Goal: Information Seeking & Learning: Learn about a topic

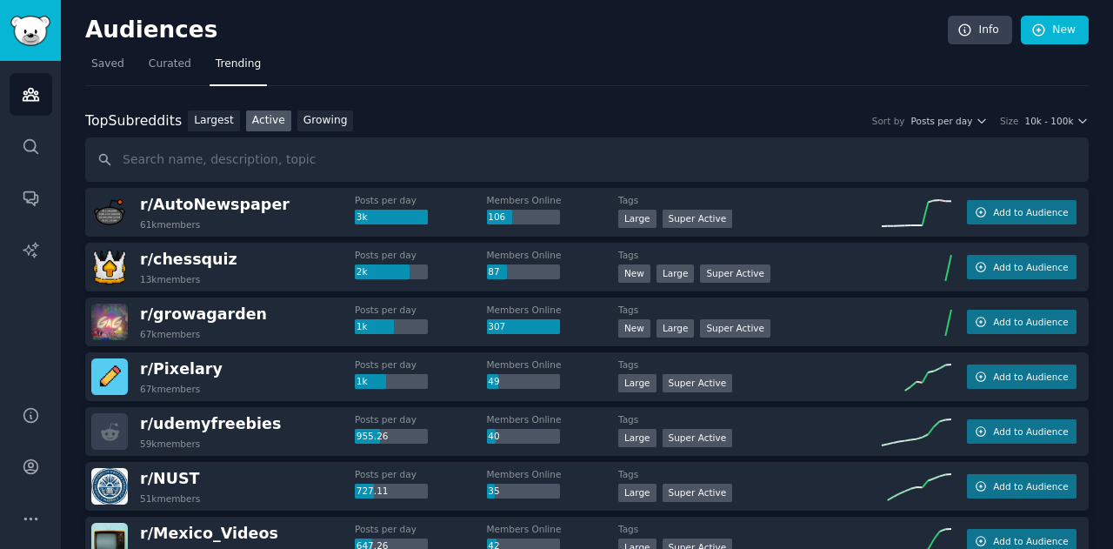
scroll to position [2405, 0]
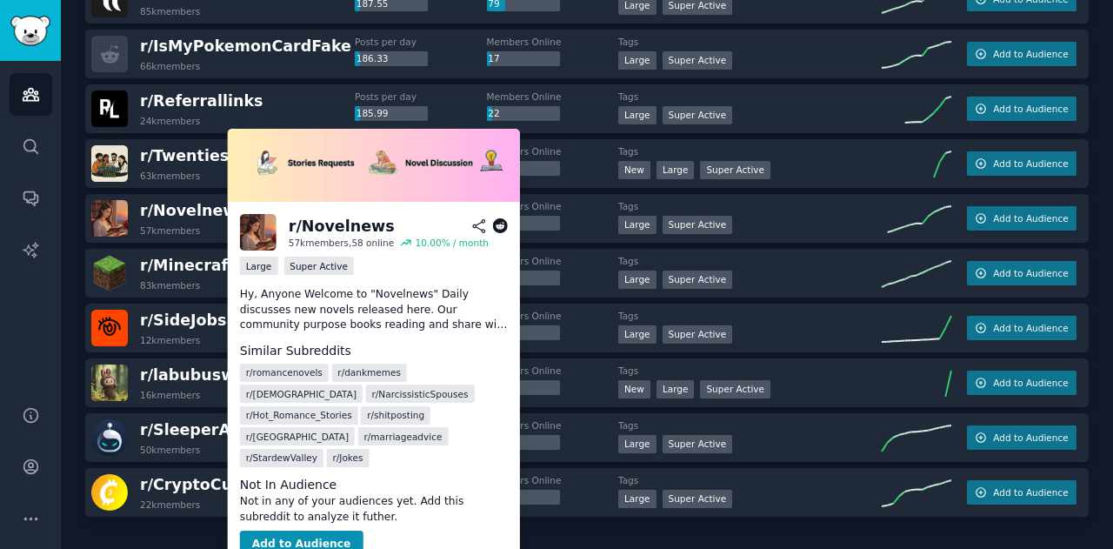
click at [500, 224] on icon at bounding box center [500, 226] width 16 height 16
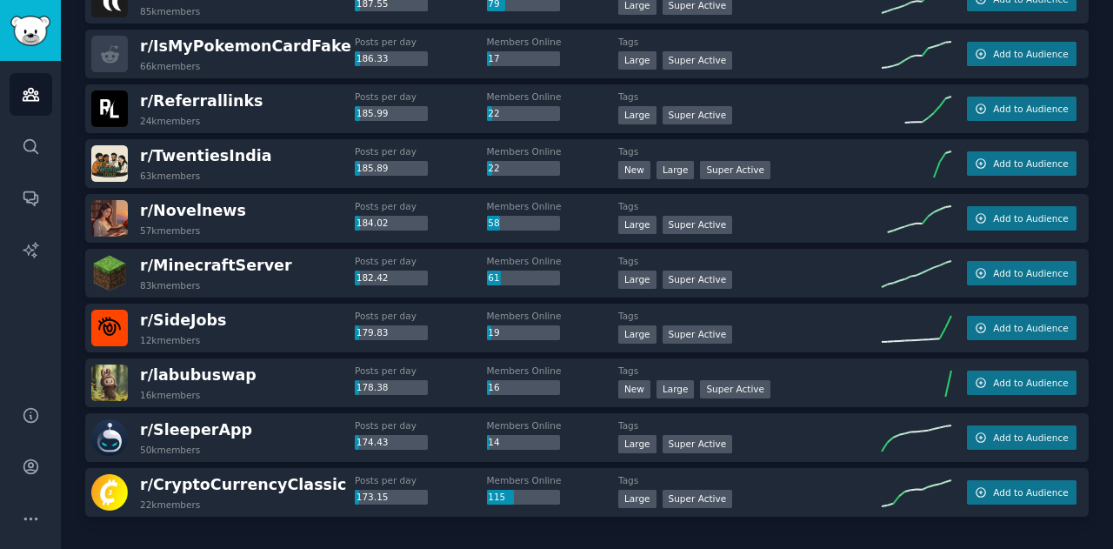
click at [577, 222] on div "Members Online 58" at bounding box center [553, 215] width 132 height 30
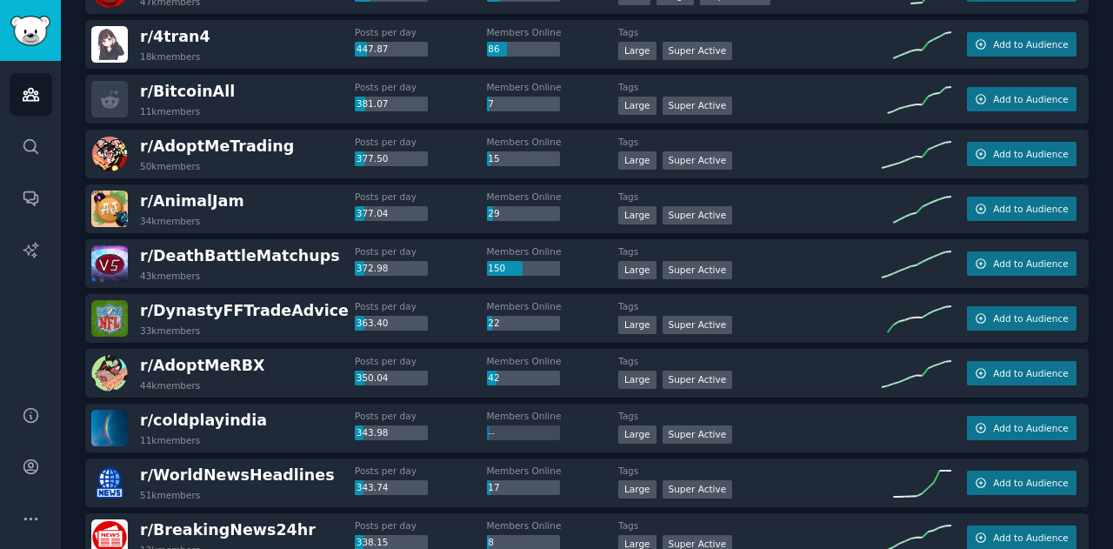
scroll to position [0, 0]
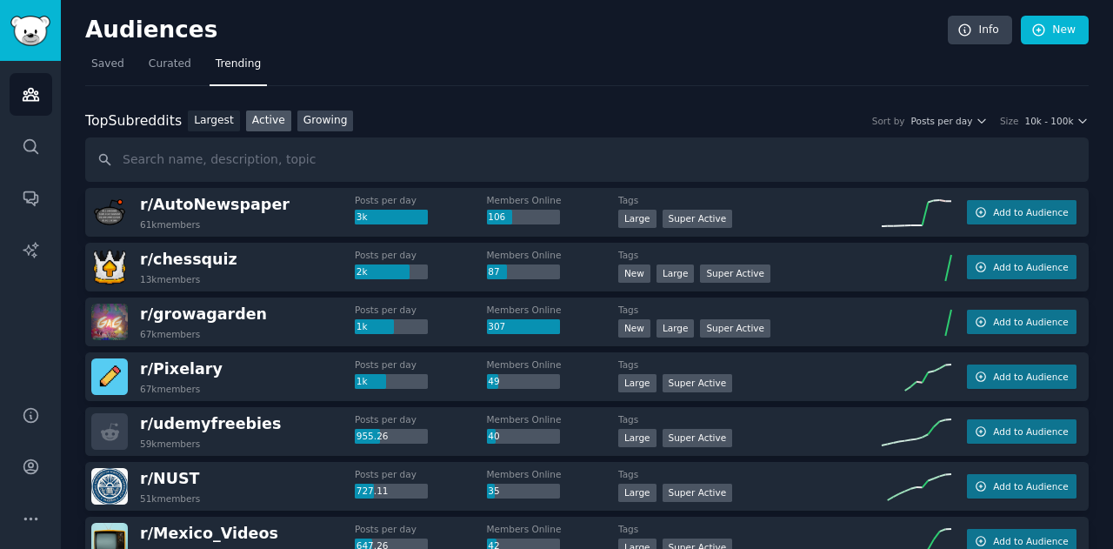
click at [315, 123] on link "Growing" at bounding box center [325, 121] width 57 height 22
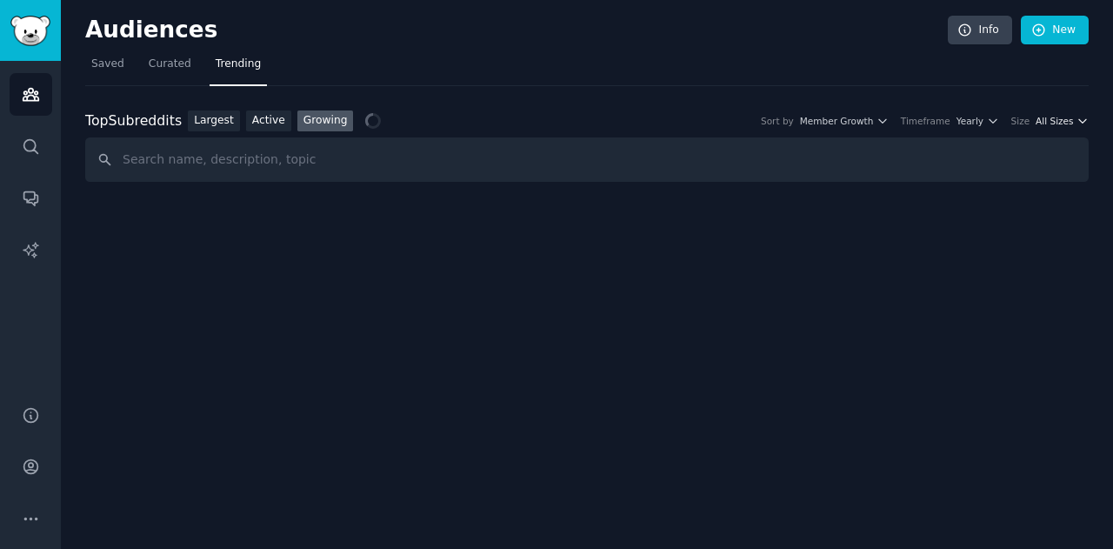
click at [1058, 122] on span "All Sizes" at bounding box center [1054, 121] width 37 height 12
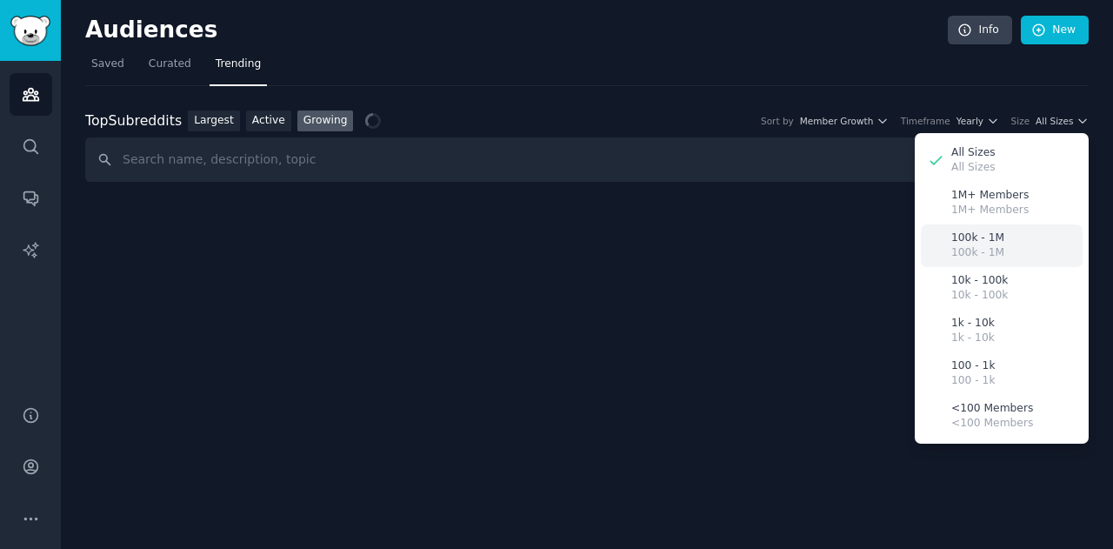
click at [1023, 244] on div "100k - 1M 100k - 1M" at bounding box center [1002, 245] width 162 height 43
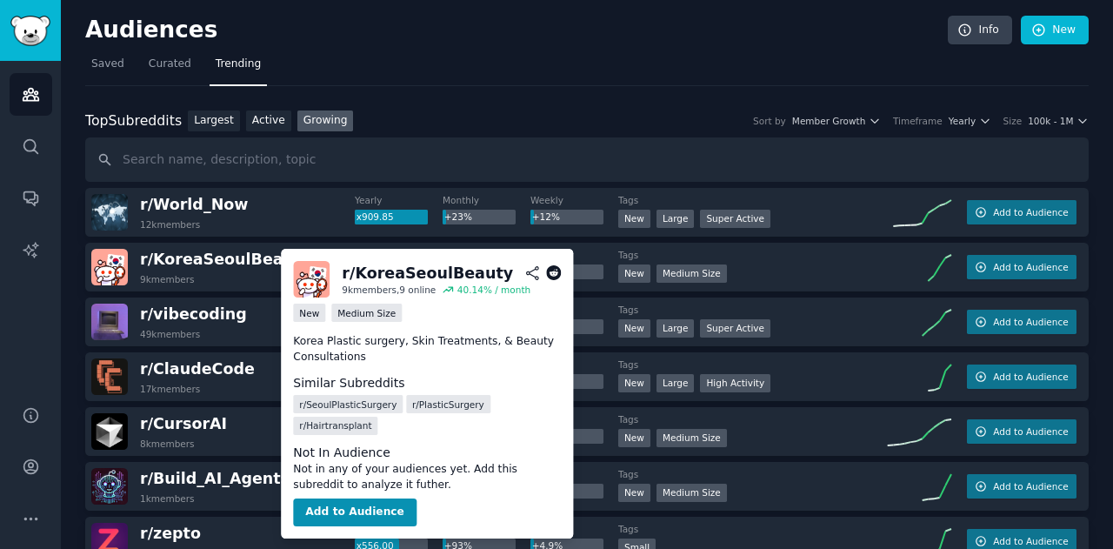
click at [553, 271] on icon at bounding box center [554, 273] width 16 height 16
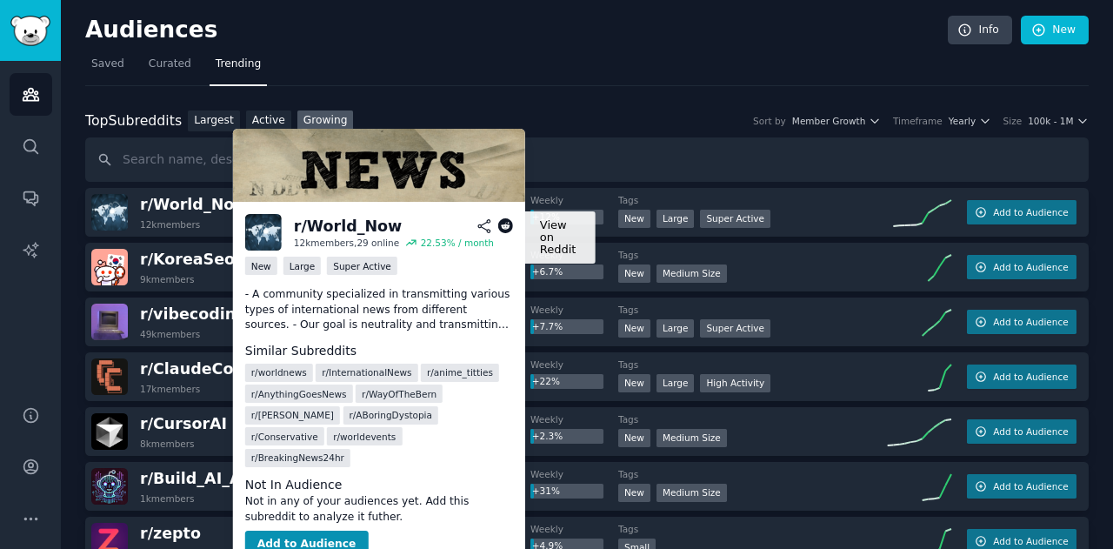
click at [504, 221] on icon at bounding box center [505, 226] width 16 height 16
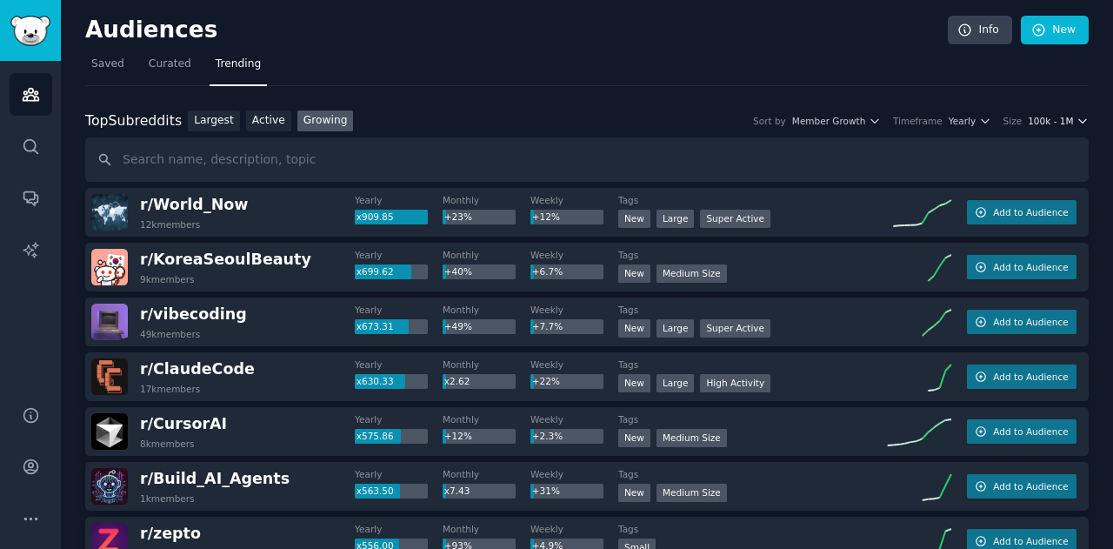
click at [1077, 116] on icon "button" at bounding box center [1083, 121] width 12 height 12
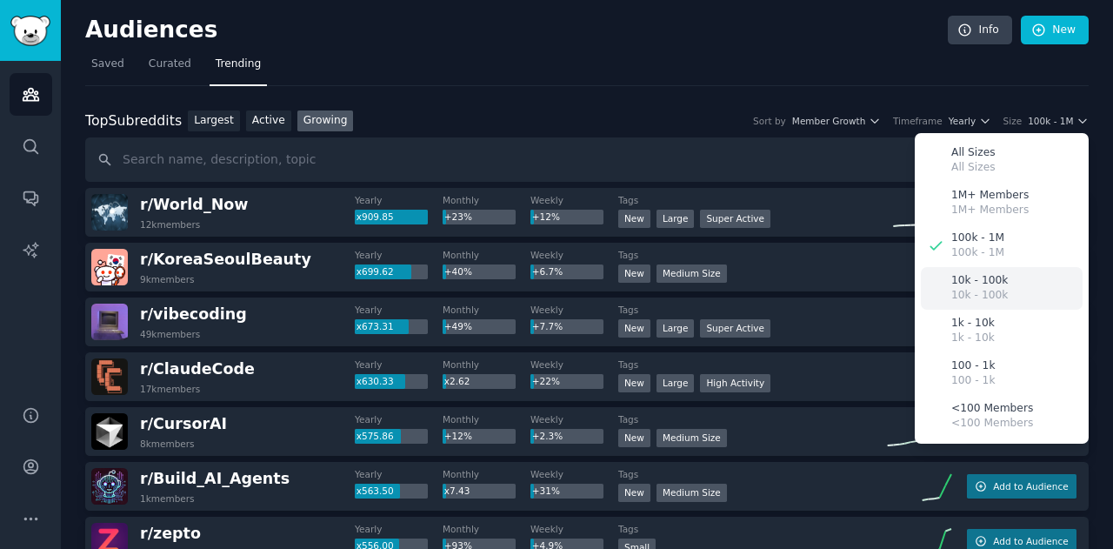
click at [978, 292] on p "10k - 100k" at bounding box center [979, 296] width 57 height 16
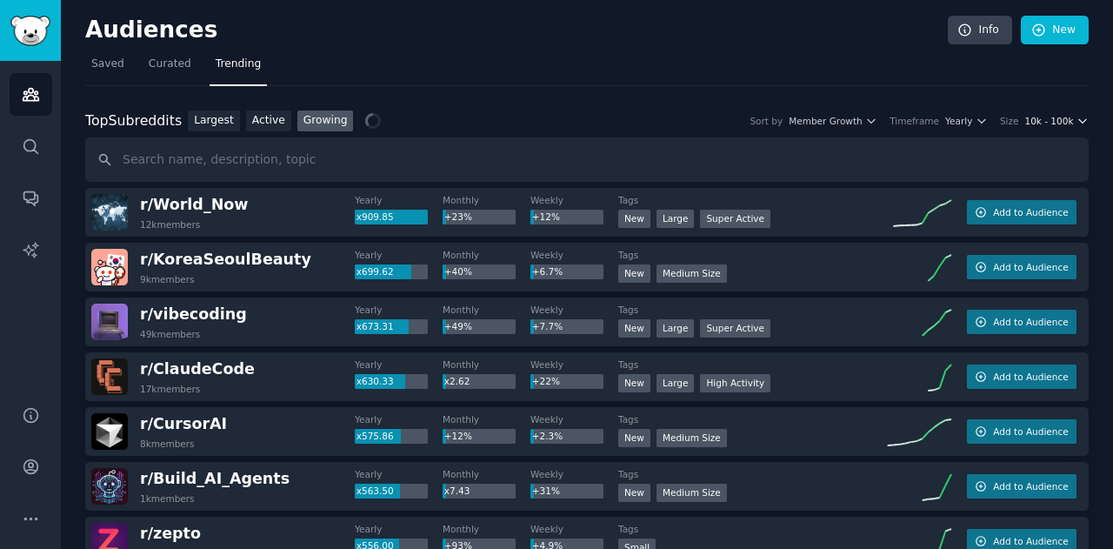
click at [1068, 125] on span "10k - 100k" at bounding box center [1048, 121] width 49 height 12
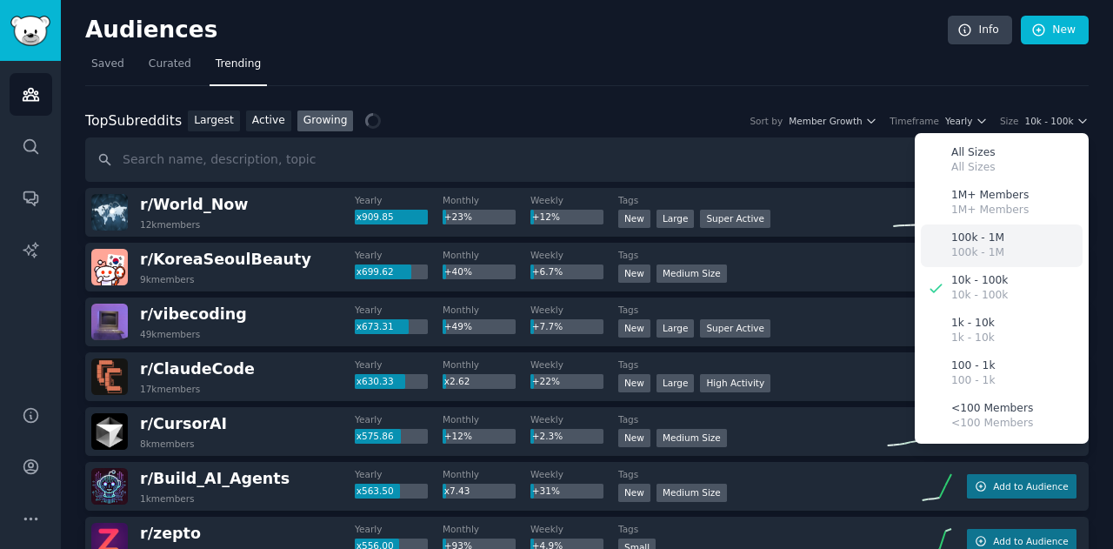
click at [1014, 246] on div "100k - 1M 100k - 1M" at bounding box center [1002, 245] width 162 height 43
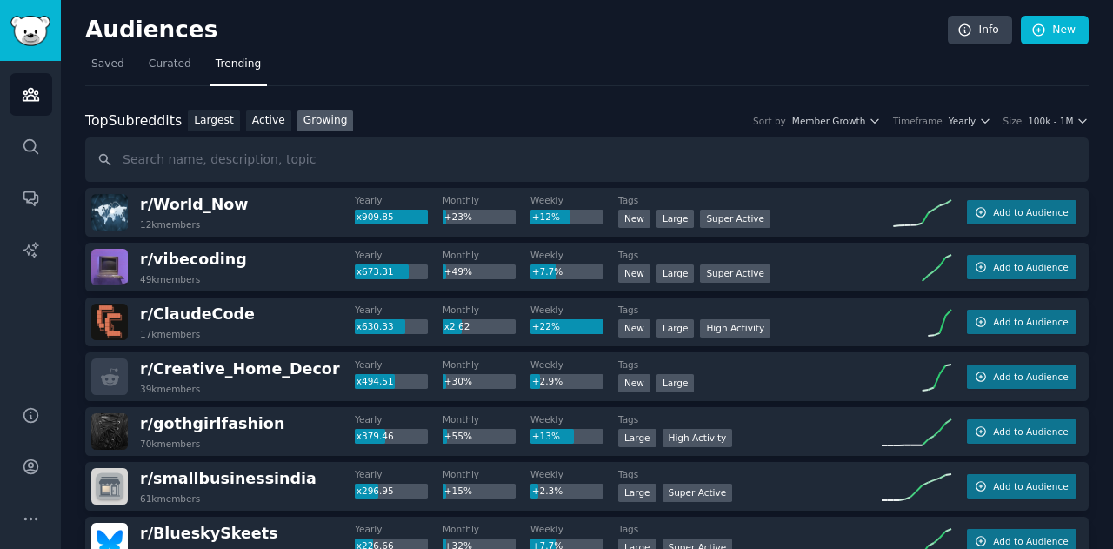
click at [521, 84] on nav "Saved Curated Trending" at bounding box center [587, 68] width 1004 height 36
click at [854, 123] on span "Member Growth" at bounding box center [829, 121] width 74 height 12
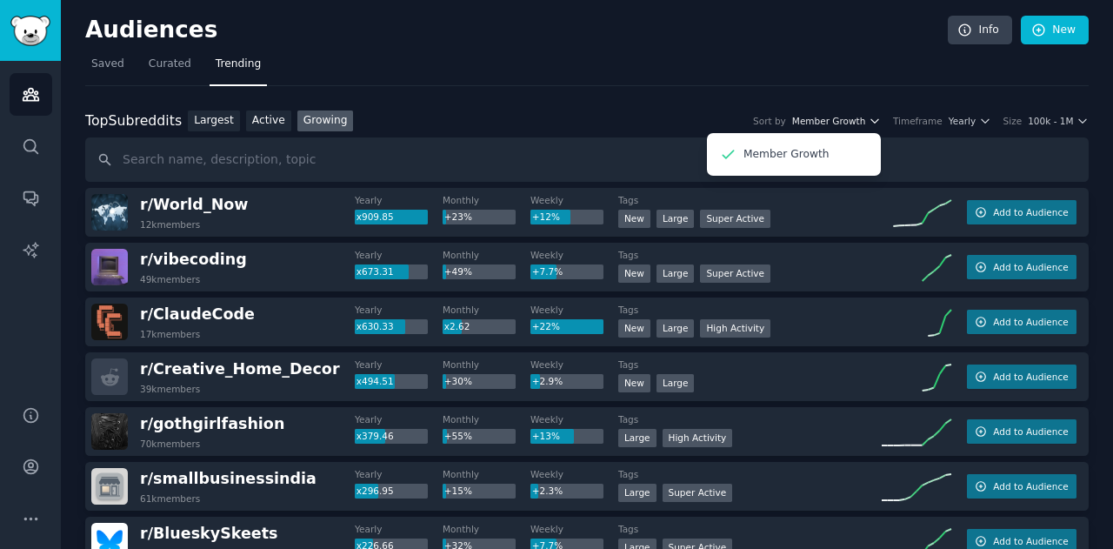
click at [854, 123] on span "Member Growth" at bounding box center [829, 121] width 74 height 12
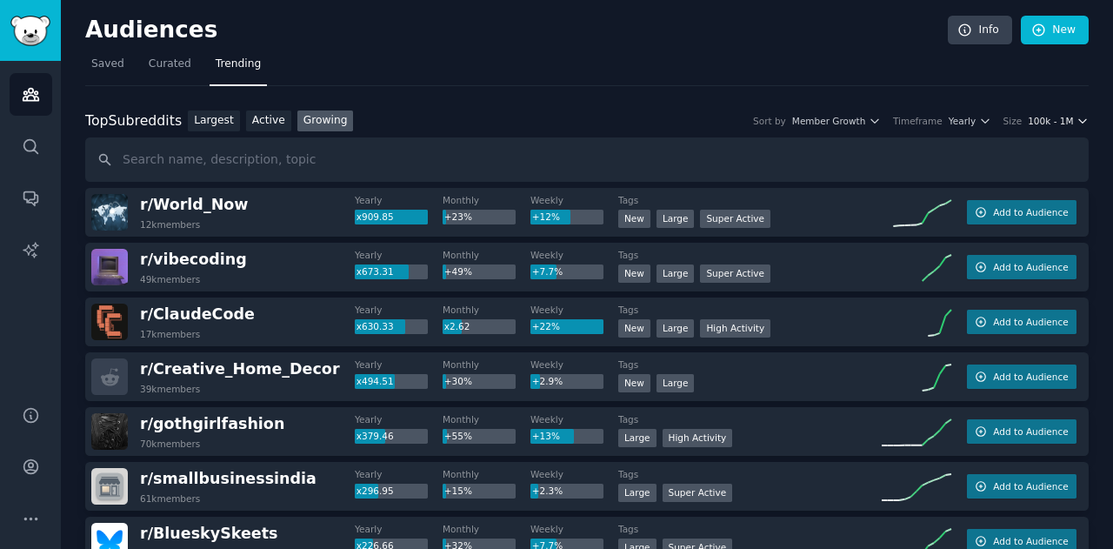
click at [1056, 125] on span "100k - 1M" at bounding box center [1050, 121] width 45 height 12
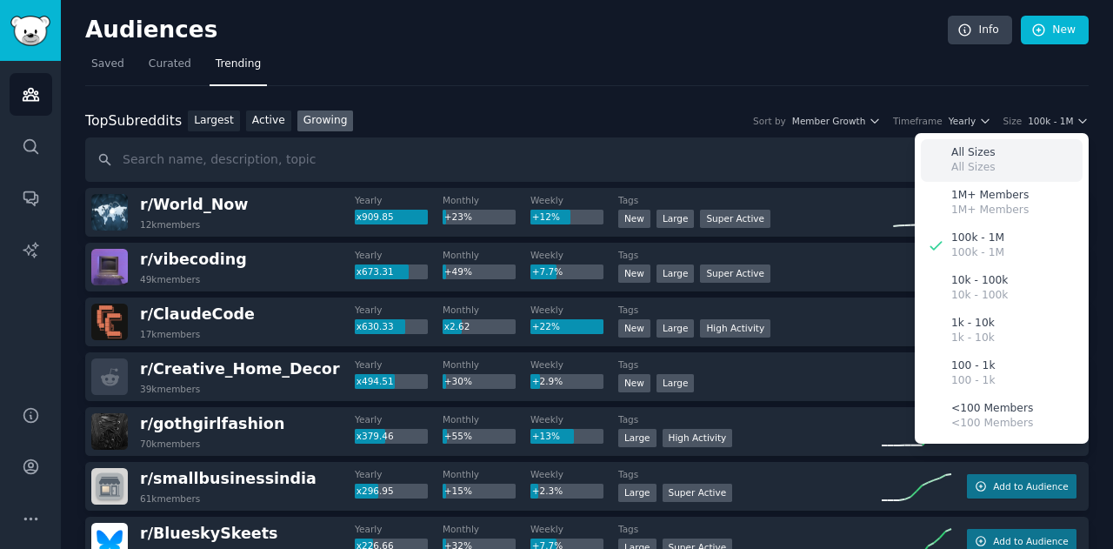
click at [996, 150] on div "All Sizes All Sizes" at bounding box center [1002, 160] width 162 height 43
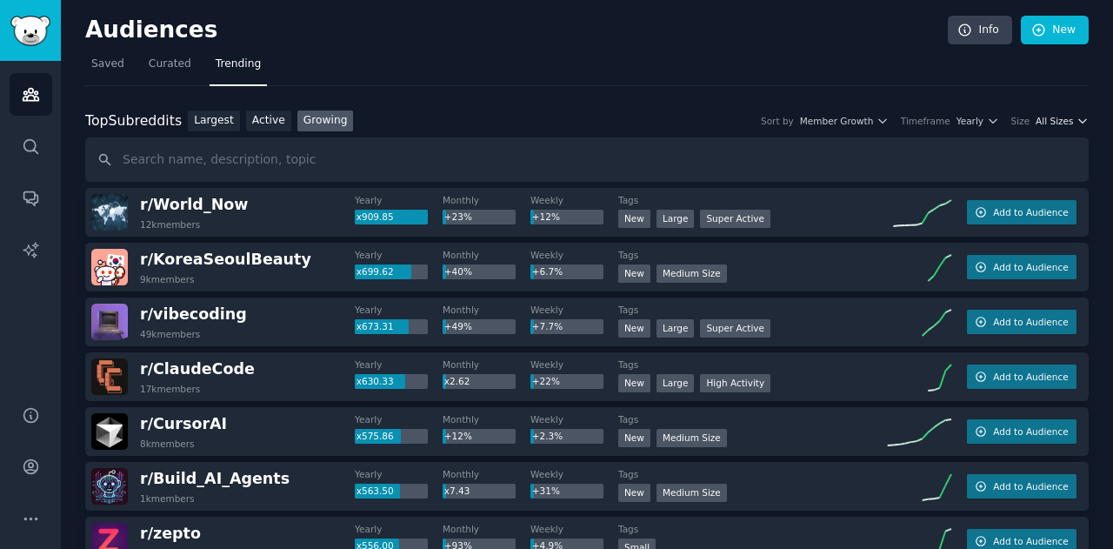
click at [1052, 123] on span "All Sizes" at bounding box center [1054, 121] width 37 height 12
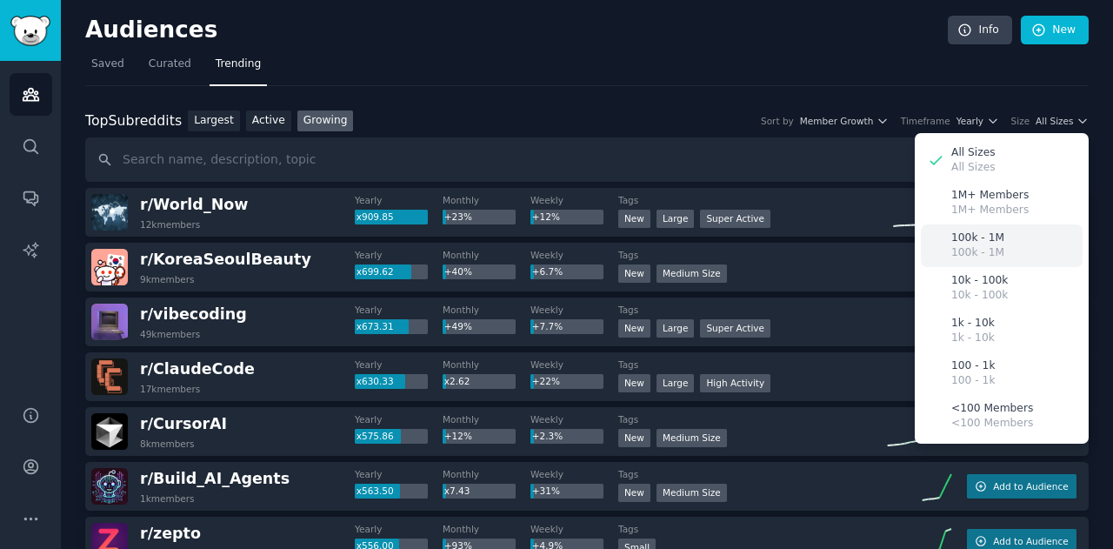
click at [1004, 251] on div "100k - 1M 100k - 1M" at bounding box center [1002, 245] width 162 height 43
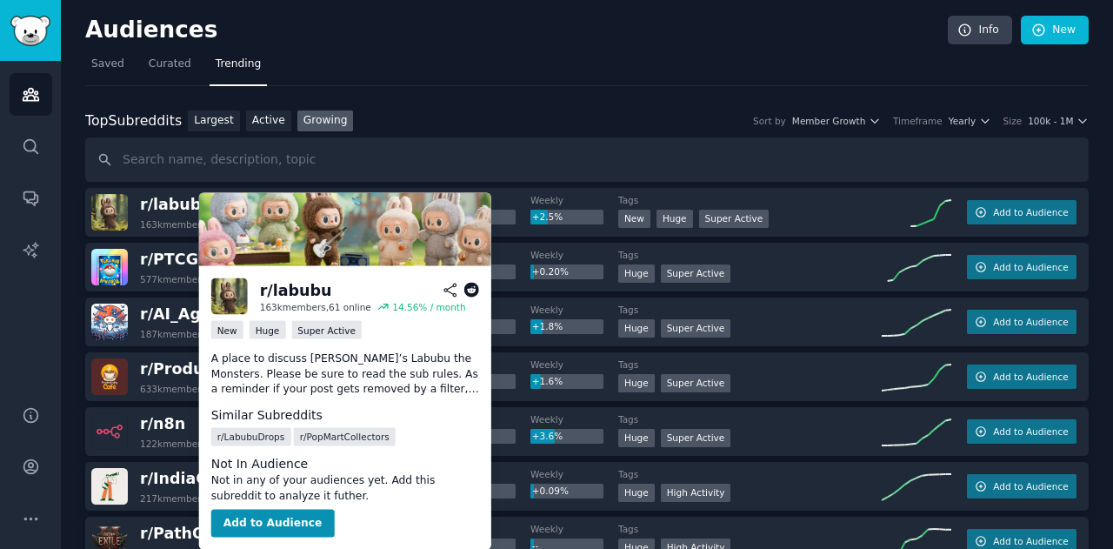
click at [470, 289] on icon at bounding box center [472, 291] width 16 height 16
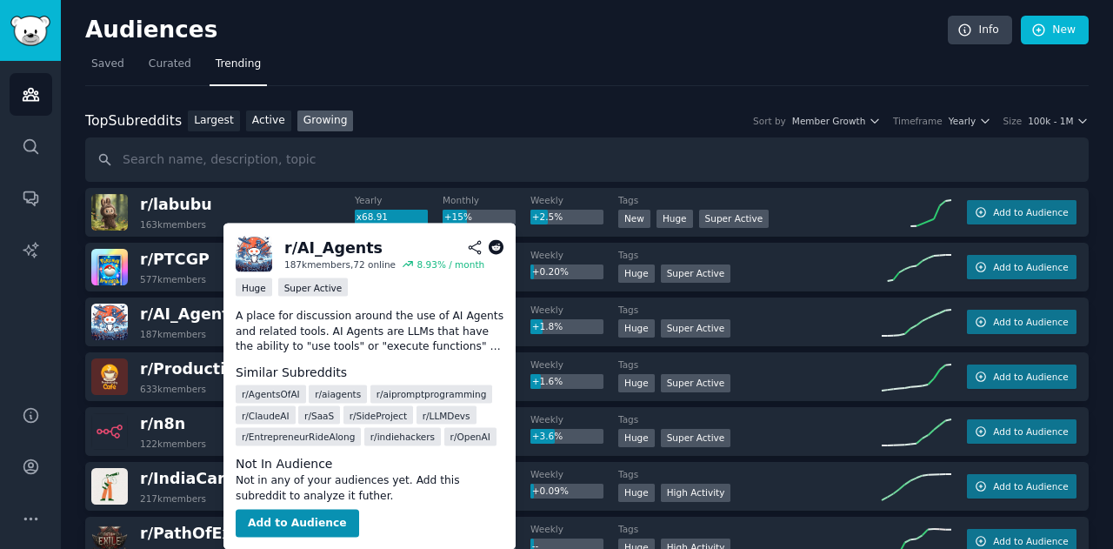
click at [495, 246] on icon at bounding box center [497, 248] width 16 height 16
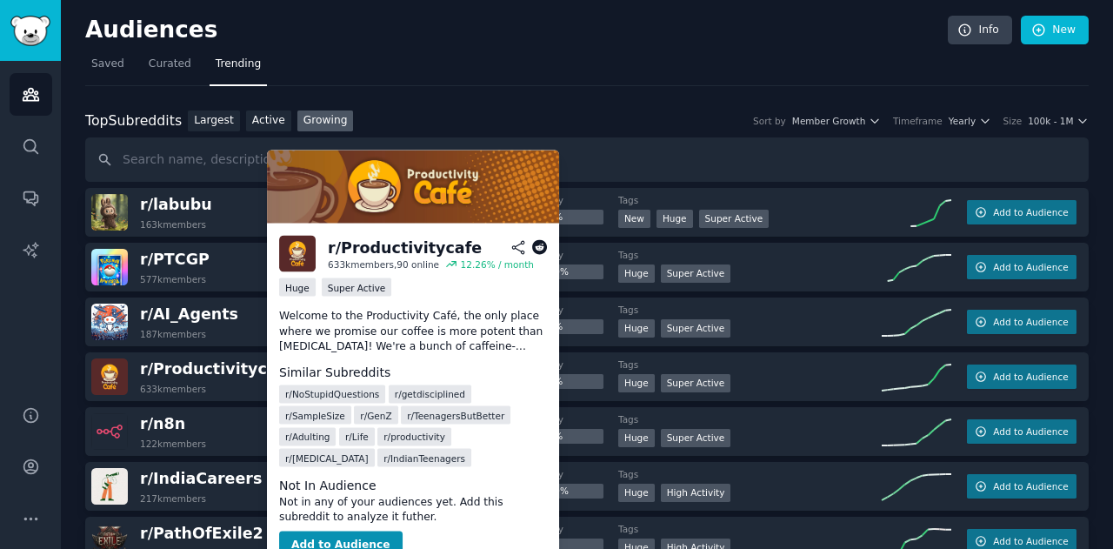
click at [541, 244] on icon at bounding box center [540, 248] width 16 height 16
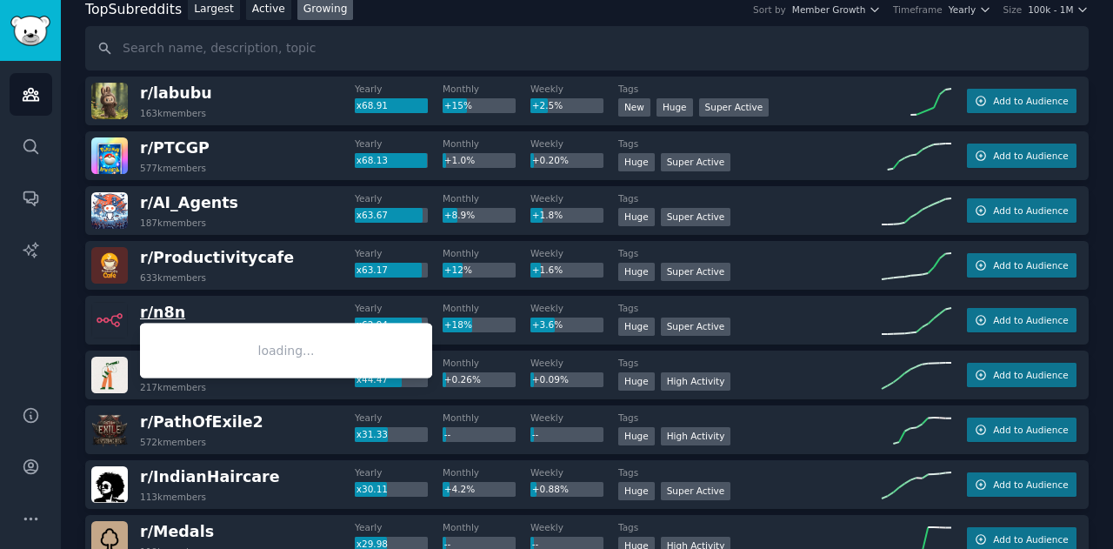
scroll to position [117, 0]
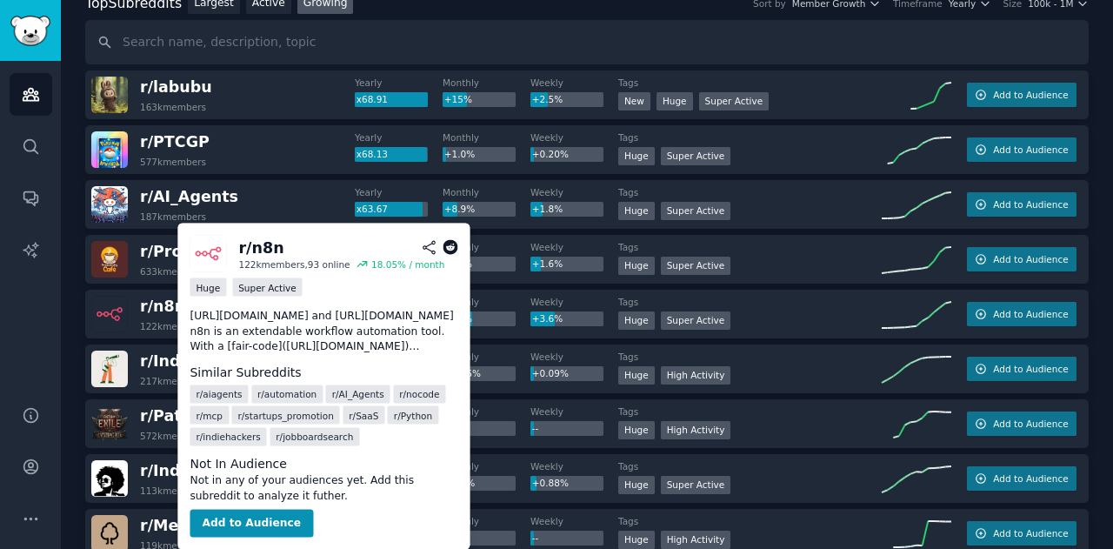
click at [450, 248] on icon at bounding box center [451, 248] width 16 height 16
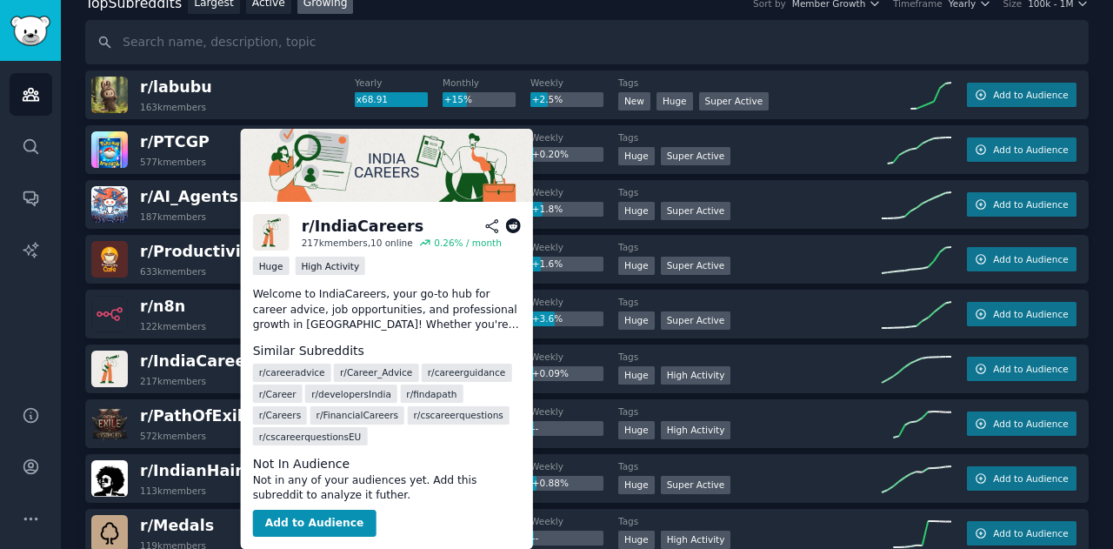
click at [511, 225] on icon at bounding box center [513, 226] width 16 height 16
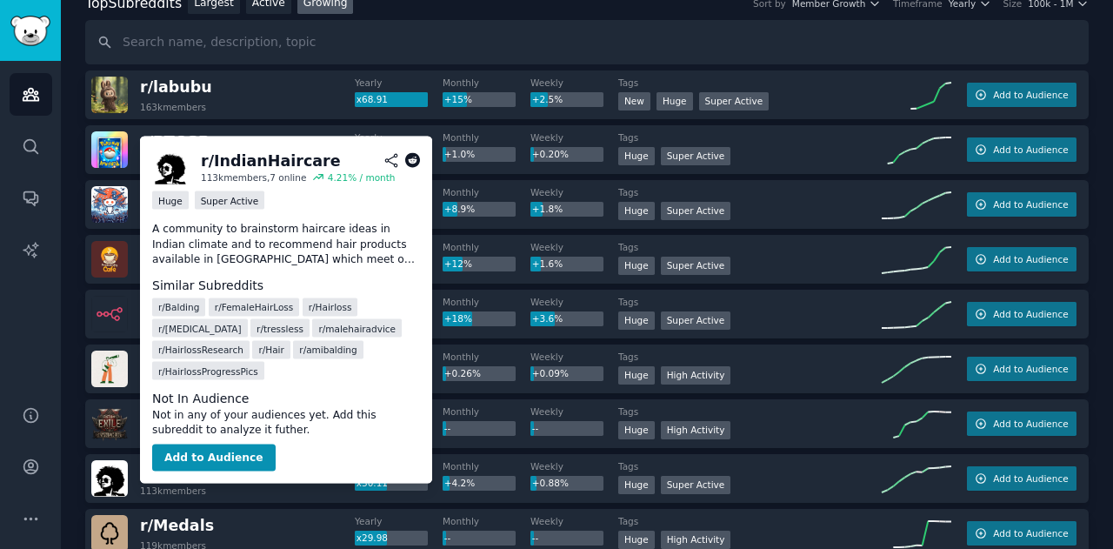
scroll to position [116, 0]
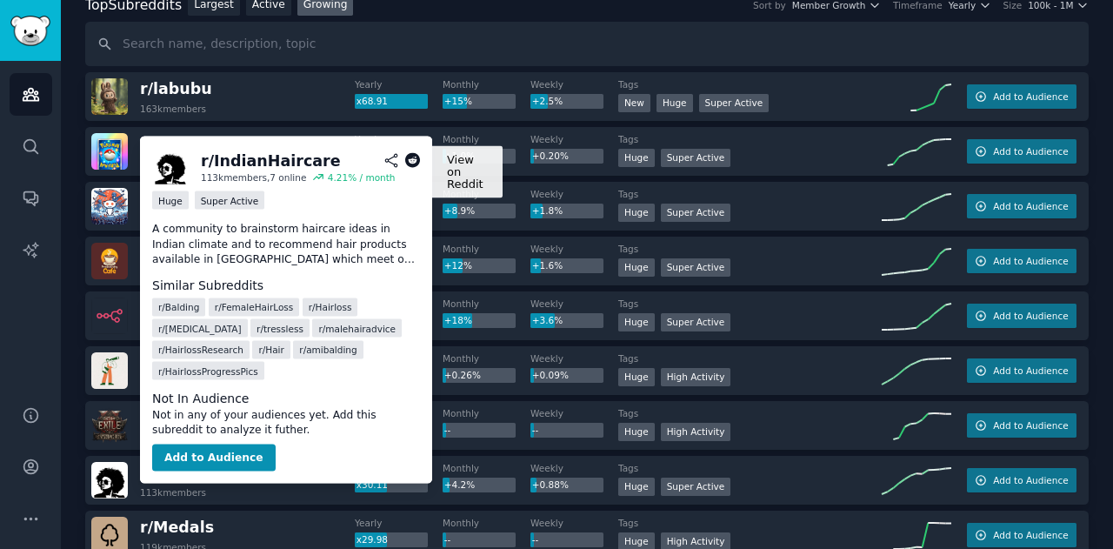
click at [412, 158] on icon at bounding box center [413, 161] width 16 height 16
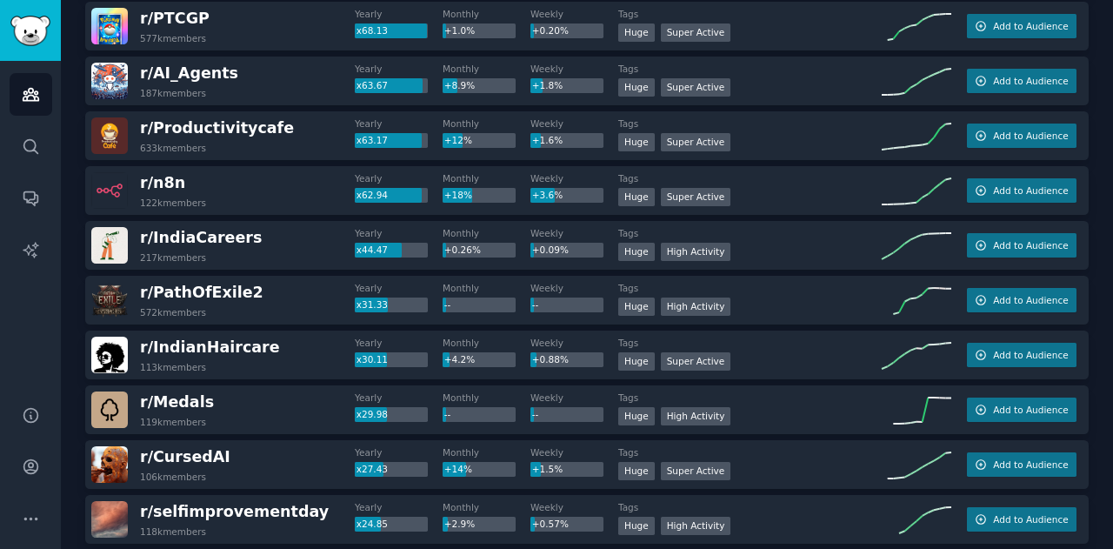
scroll to position [257, 0]
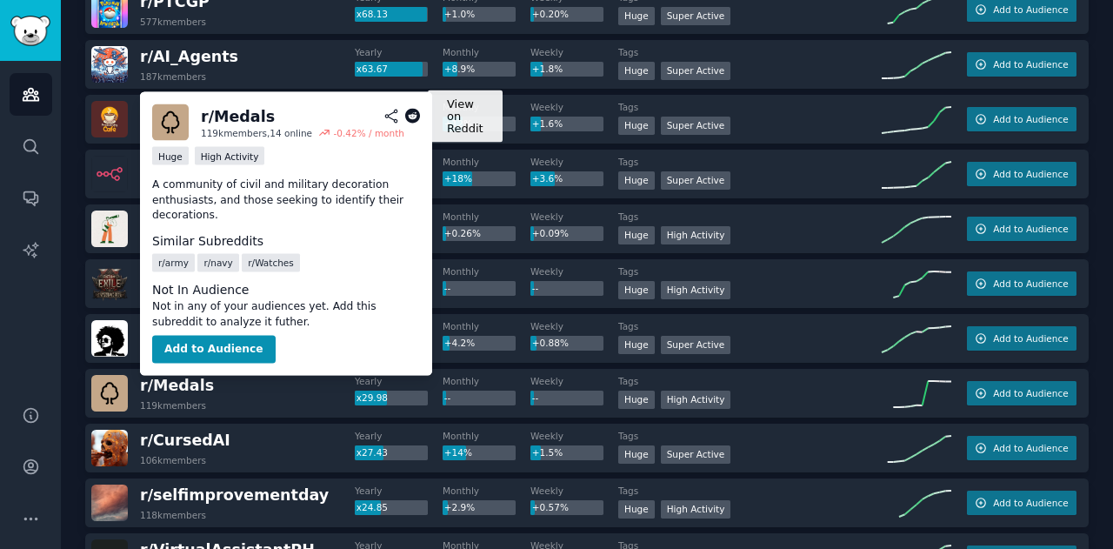
click at [412, 117] on icon at bounding box center [413, 117] width 16 height 16
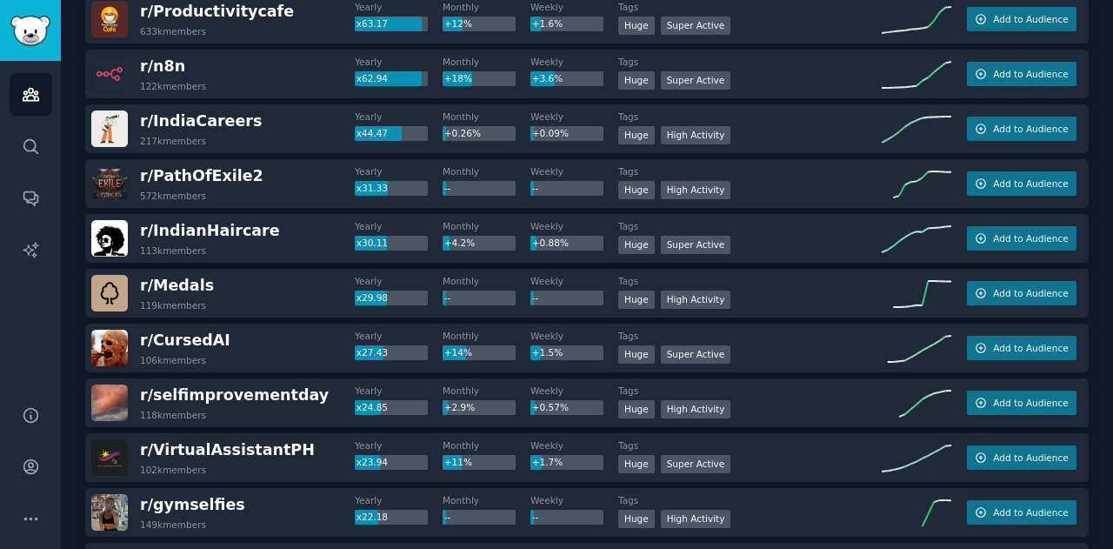
scroll to position [366, 0]
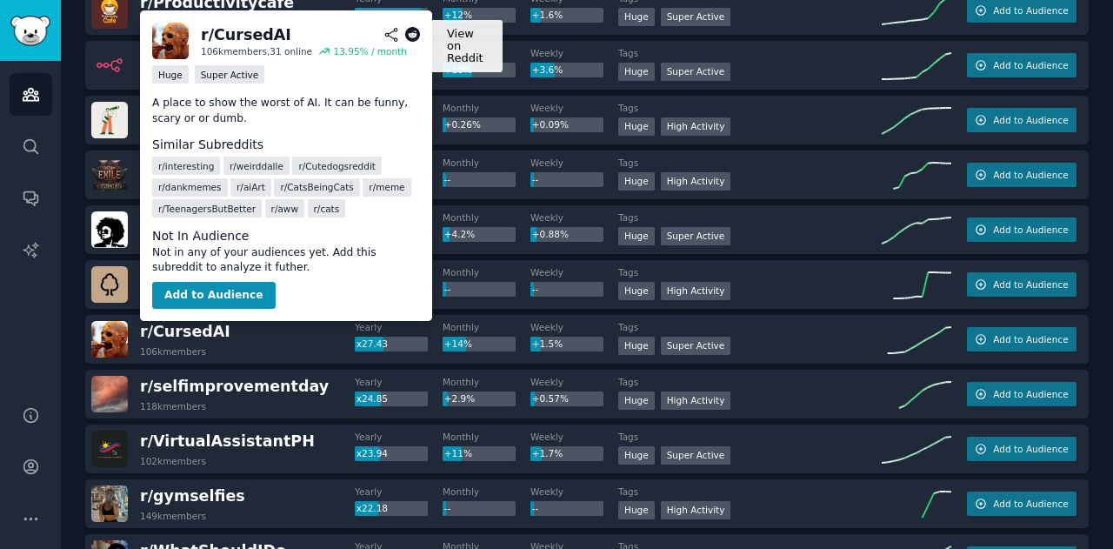
click at [410, 34] on icon at bounding box center [413, 35] width 16 height 16
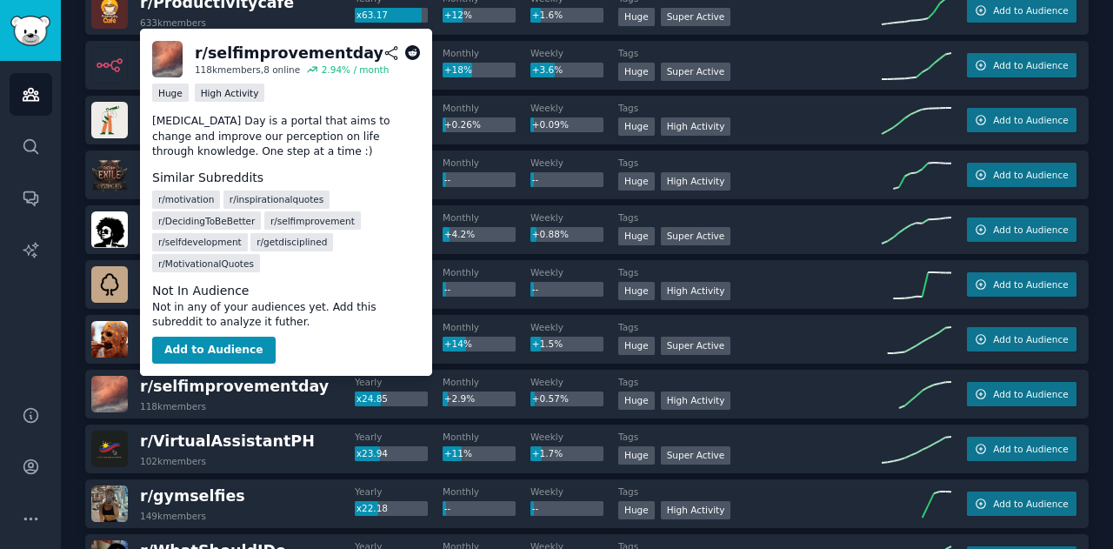
click at [410, 51] on icon at bounding box center [413, 53] width 16 height 16
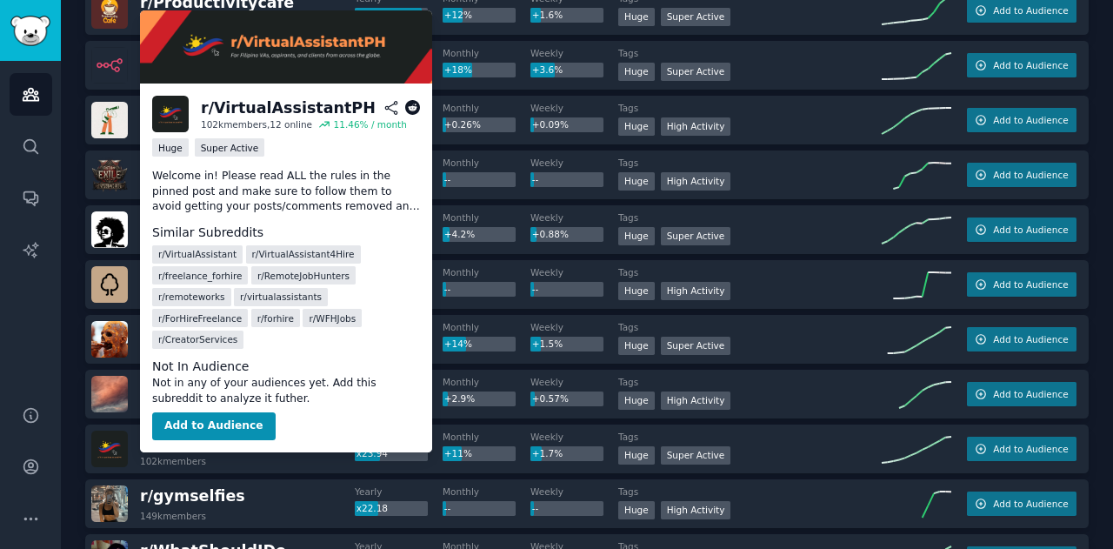
click at [243, 445] on span "r/ VirtualAssistantPH" at bounding box center [227, 440] width 175 height 17
click at [249, 441] on span "r/ VirtualAssistantPH" at bounding box center [227, 440] width 175 height 17
click at [416, 104] on icon at bounding box center [413, 108] width 16 height 16
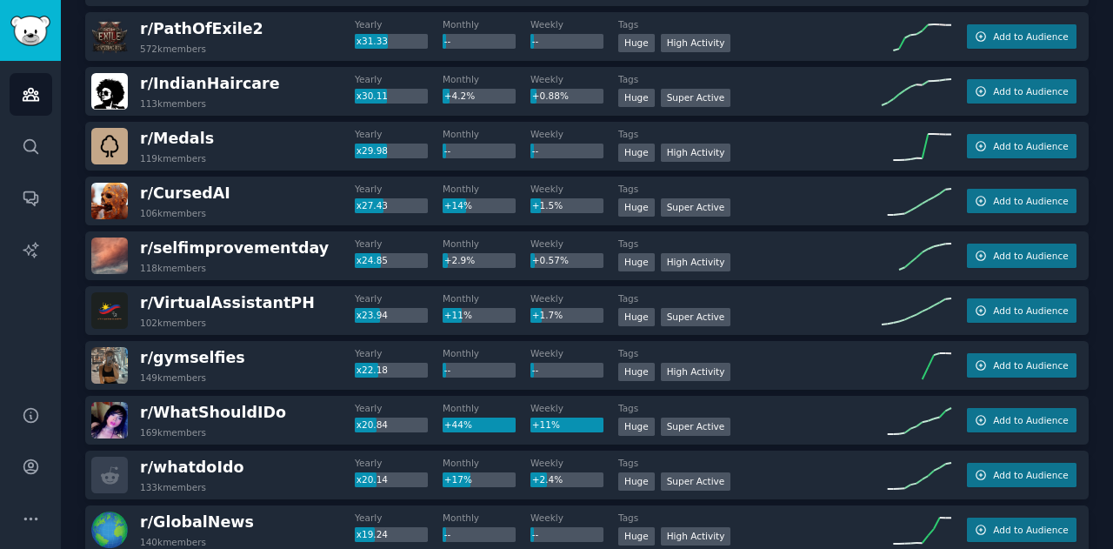
scroll to position [513, 0]
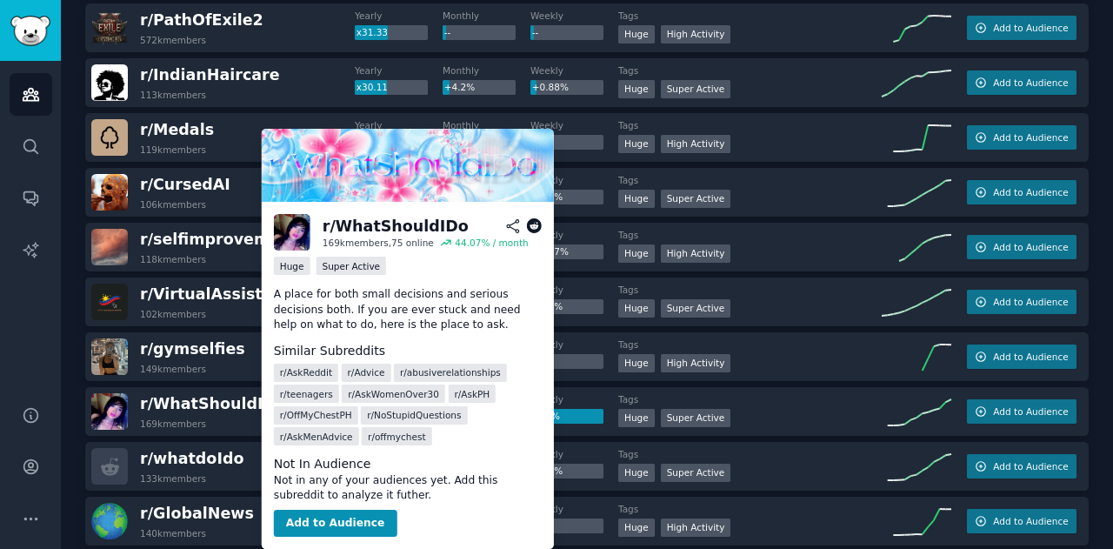
click at [537, 226] on icon at bounding box center [534, 226] width 16 height 16
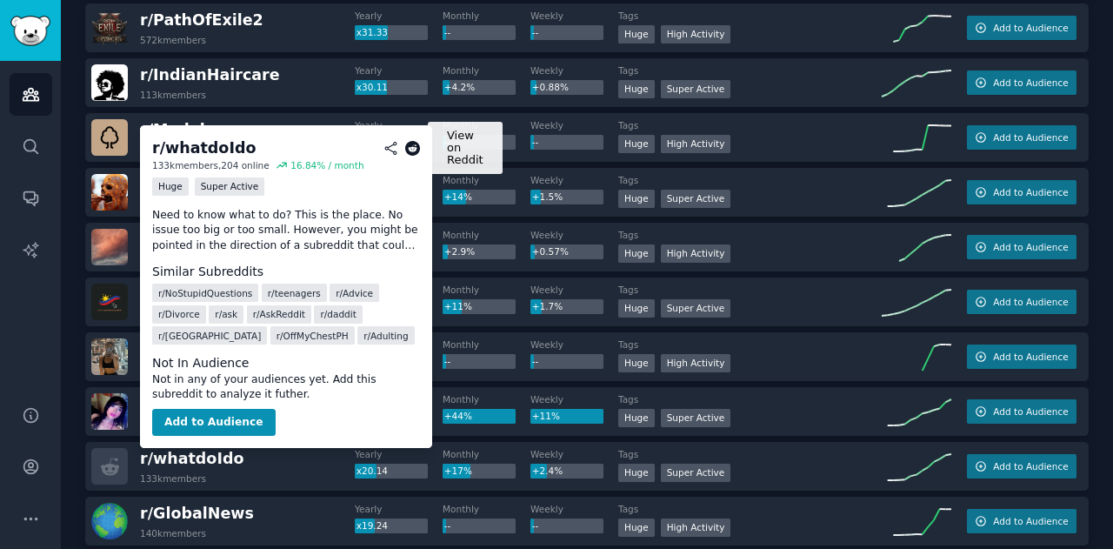
click at [410, 150] on icon at bounding box center [413, 149] width 16 height 16
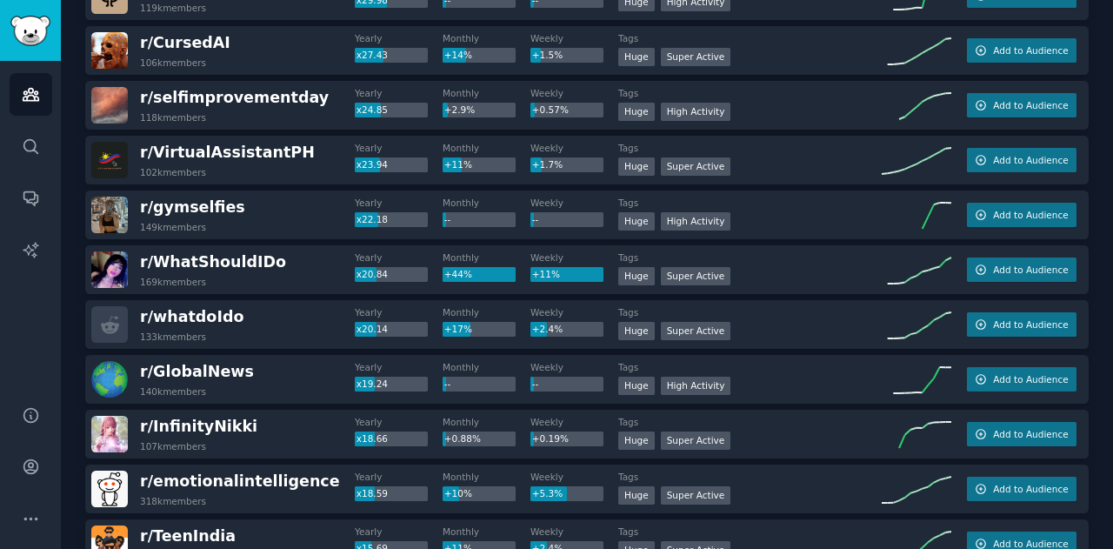
scroll to position [657, 0]
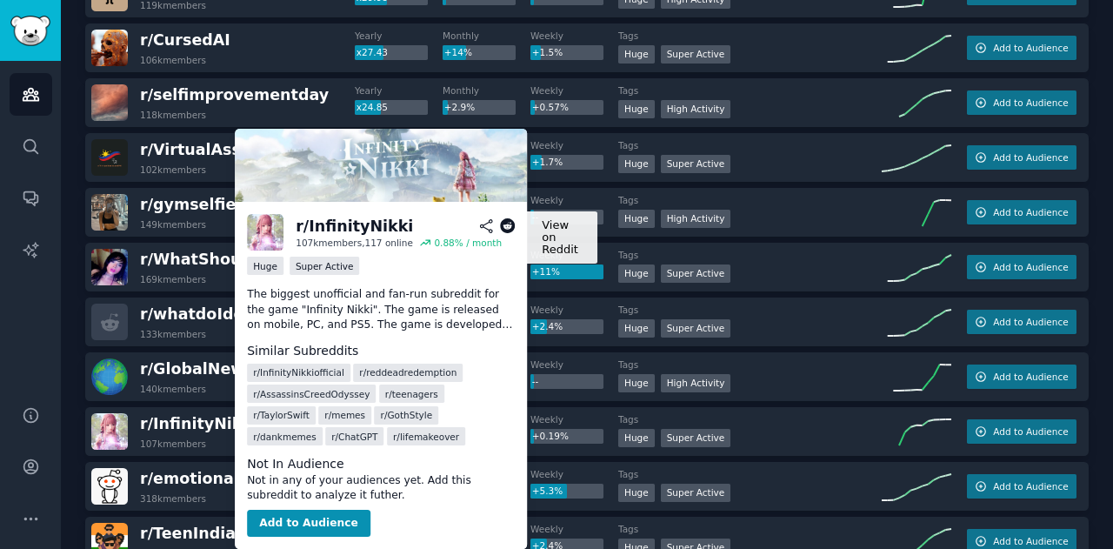
click at [508, 228] on icon at bounding box center [508, 226] width 16 height 16
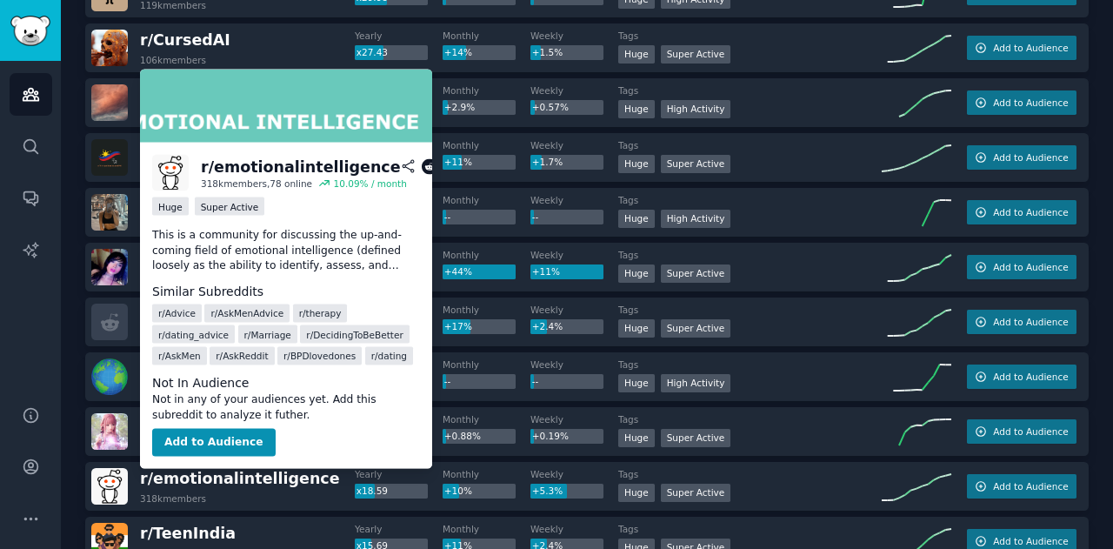
click at [422, 161] on icon at bounding box center [430, 167] width 16 height 16
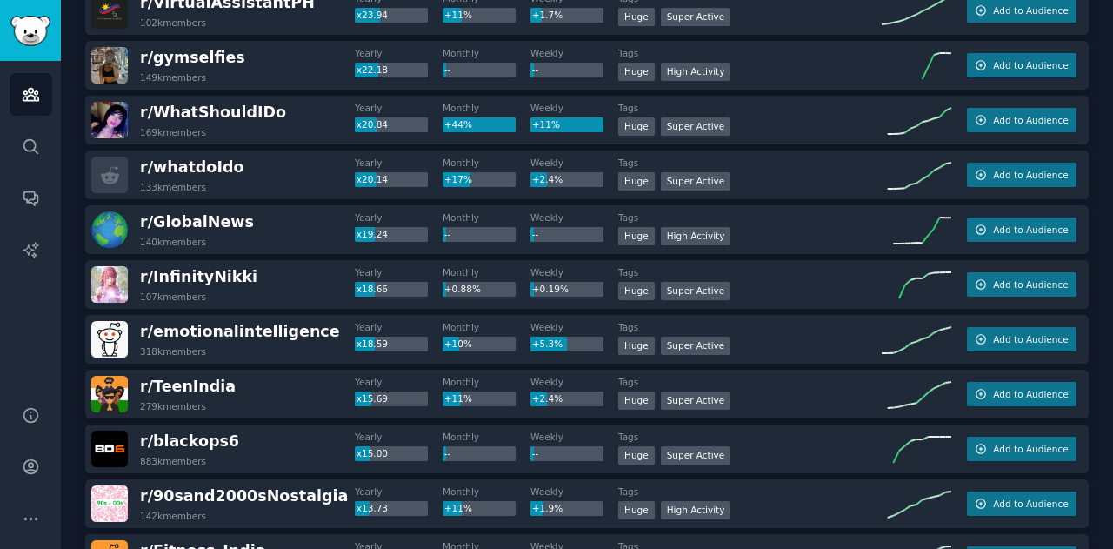
scroll to position [809, 0]
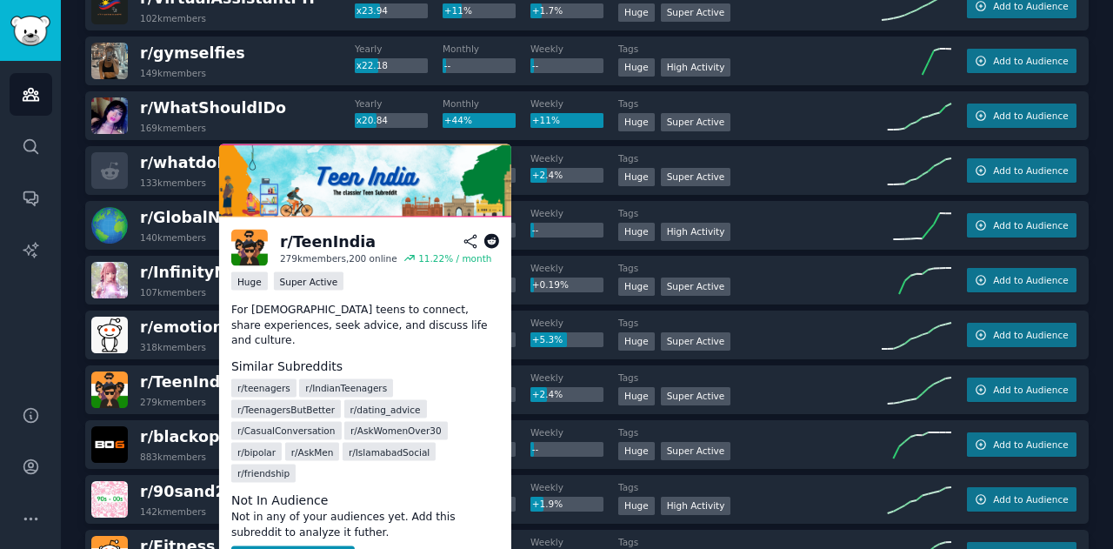
click at [494, 242] on icon at bounding box center [492, 242] width 16 height 16
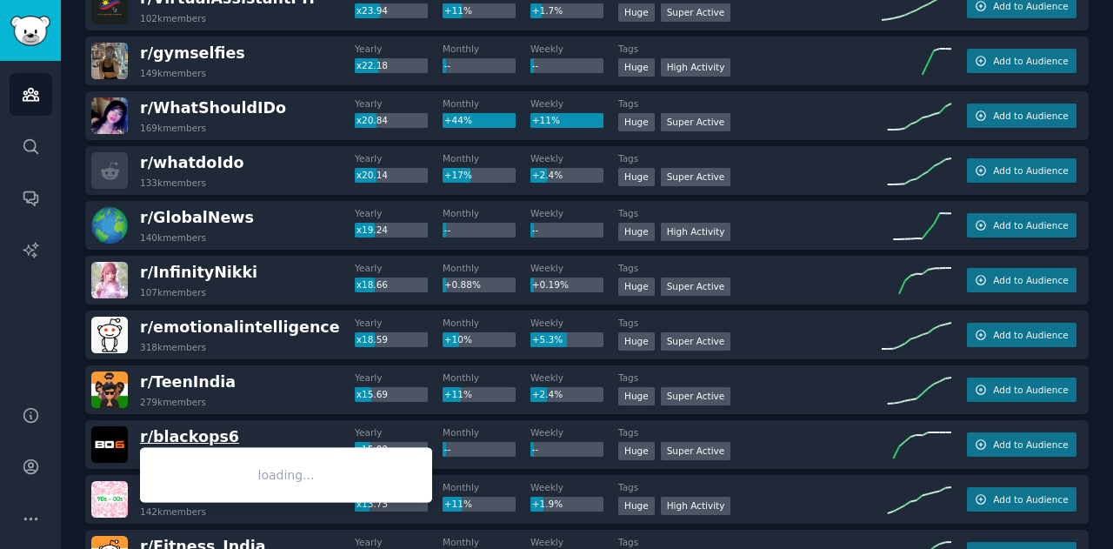
click at [215, 440] on span "r/ blackops6" at bounding box center [189, 436] width 99 height 17
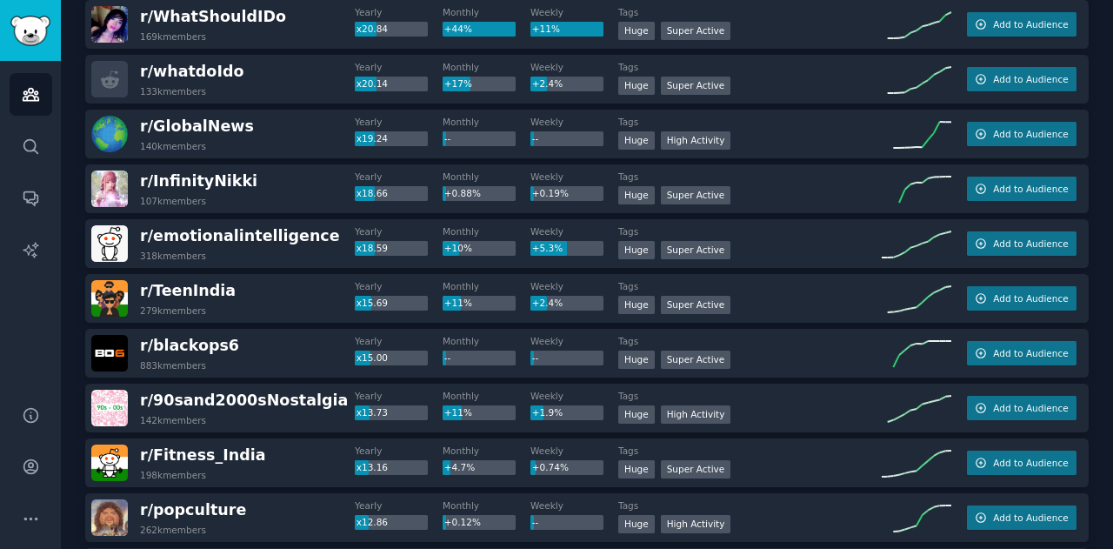
scroll to position [905, 0]
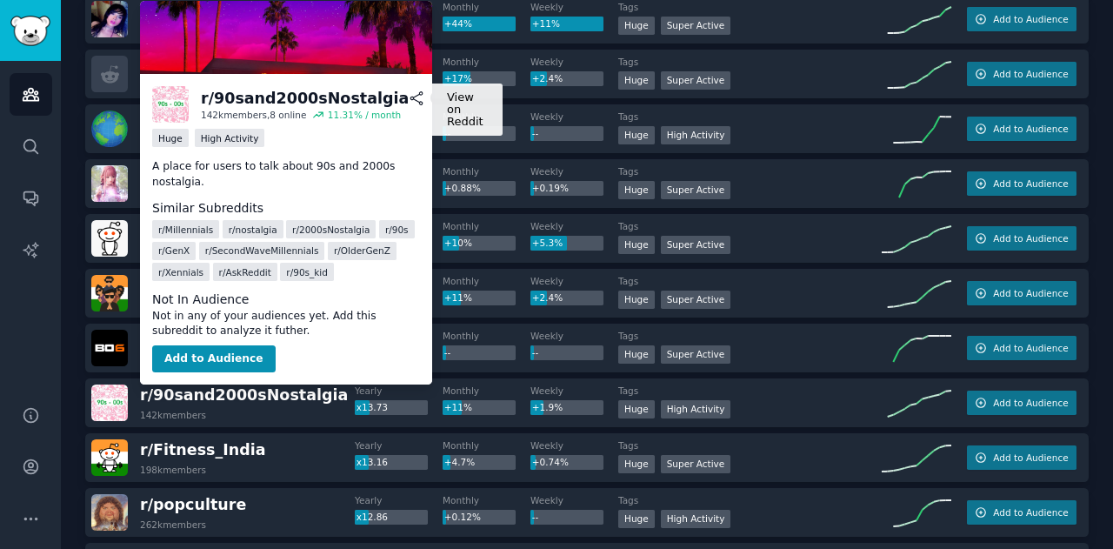
click at [430, 101] on icon at bounding box center [438, 98] width 16 height 16
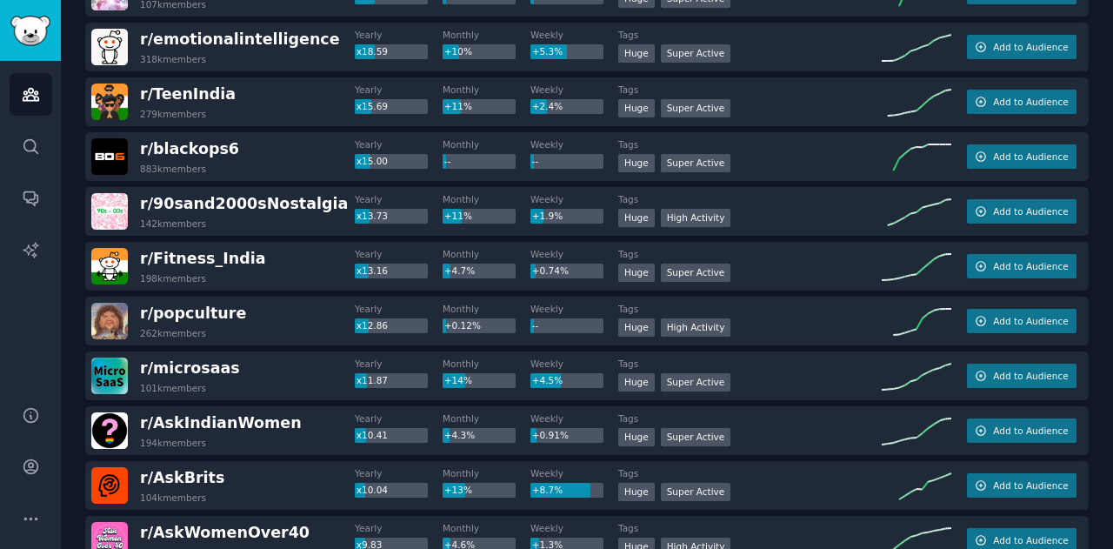
scroll to position [1101, 0]
